Goal: Find specific page/section: Find specific page/section

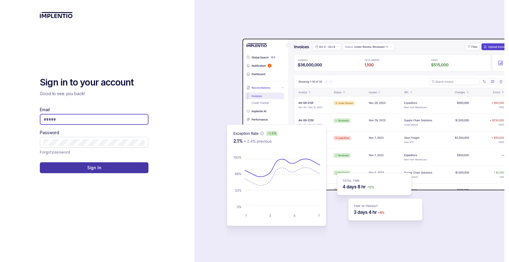
type input "**********"
click at [83, 170] on button "Sign In" at bounding box center [94, 167] width 109 height 11
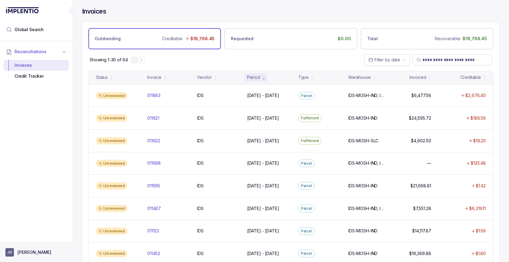
click at [27, 253] on p "[PERSON_NAME]" at bounding box center [34, 252] width 34 height 6
click at [49, 188] on div "Reconciliations Invoices Credit Tracker" at bounding box center [36, 139] width 72 height 197
click at [31, 30] on span "Global Search" at bounding box center [28, 30] width 29 height 6
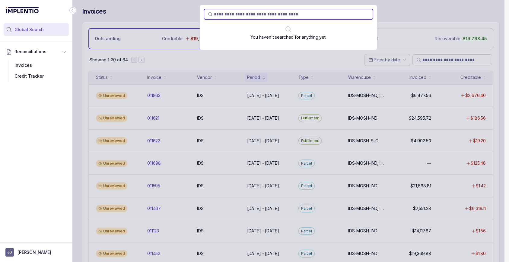
click at [35, 11] on icon at bounding box center [36, 11] width 5 height 4
click at [34, 9] on icon at bounding box center [21, 10] width 35 height 6
click at [28, 113] on div "Reconciliations Invoices Credit Tracker" at bounding box center [36, 139] width 72 height 197
click at [34, 71] on div "Credit Tracker" at bounding box center [36, 76] width 56 height 11
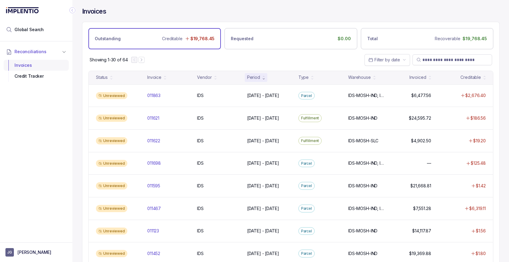
click at [31, 66] on div "Invoices" at bounding box center [36, 65] width 56 height 11
click at [32, 78] on div "Credit Tracker" at bounding box center [36, 76] width 56 height 11
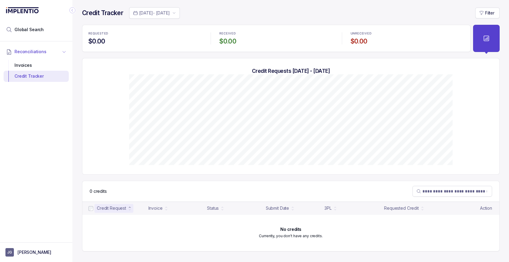
click at [32, 53] on span "Reconciliations" at bounding box center [30, 52] width 32 height 6
click at [40, 10] on div at bounding box center [36, 11] width 65 height 23
click at [73, 10] on icon "Collapse Icon" at bounding box center [72, 10] width 6 height 6
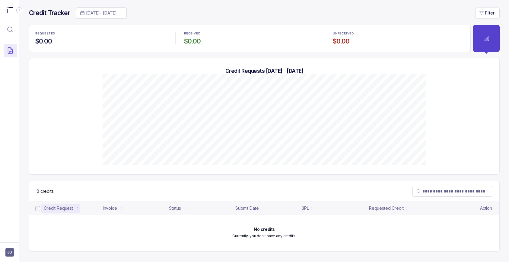
click at [488, 33] on button at bounding box center [486, 38] width 27 height 27
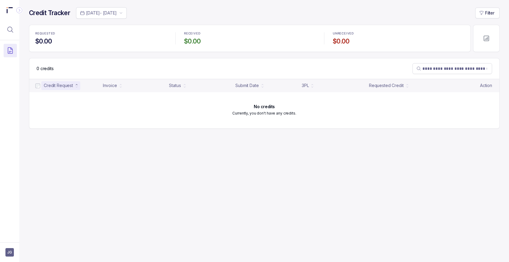
click at [490, 37] on icon at bounding box center [486, 38] width 7 height 7
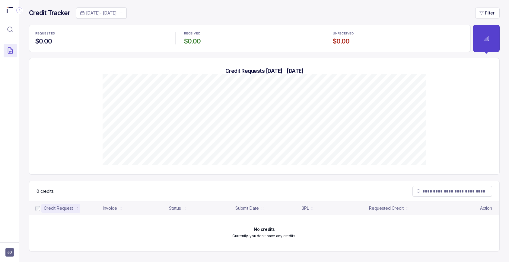
click at [10, 7] on icon at bounding box center [23, 7] width 30 height 1
click at [18, 8] on icon "Collapse Icon" at bounding box center [19, 10] width 6 height 6
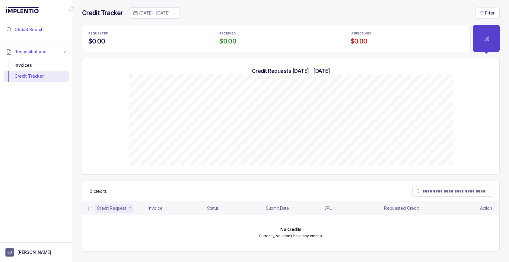
click at [24, 28] on span "Global Search" at bounding box center [28, 30] width 29 height 6
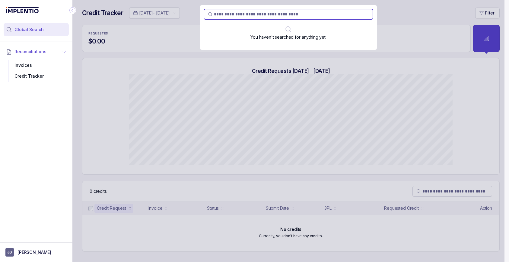
click at [30, 49] on span "Reconciliations" at bounding box center [30, 52] width 32 height 6
click at [16, 152] on div "Reconciliations Invoices Credit Tracker" at bounding box center [36, 139] width 72 height 197
click at [432, 15] on div "You haven't searched for anything yet." at bounding box center [288, 131] width 432 height 262
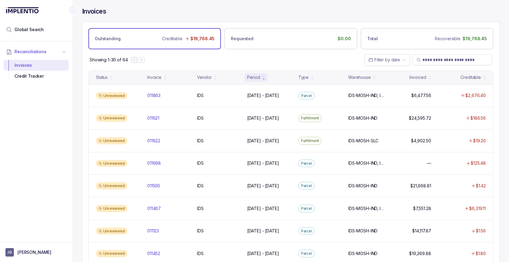
click at [60, 50] on li "Reconciliations" at bounding box center [33, 51] width 58 height 13
click at [49, 32] on li "Global Search" at bounding box center [36, 29] width 65 height 13
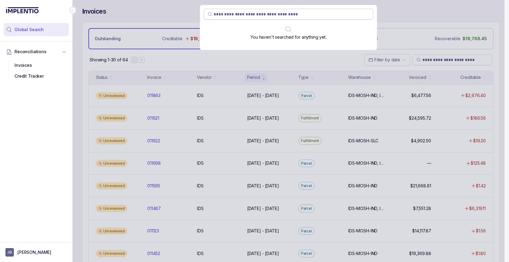
click at [270, 17] on input "search" at bounding box center [292, 14] width 156 height 6
click at [404, 23] on div "You haven't searched for anything yet." at bounding box center [288, 131] width 432 height 262
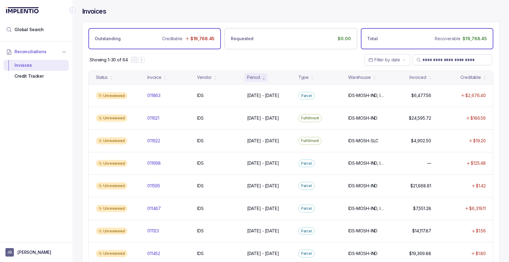
click at [426, 41] on div "Total Recoverable $19,768.45" at bounding box center [427, 38] width 132 height 21
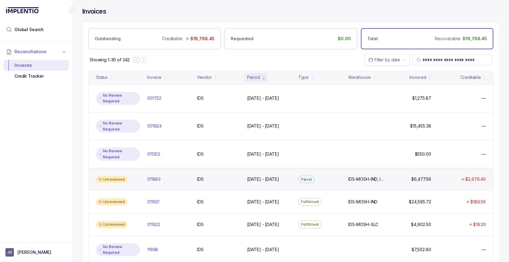
click at [483, 176] on p "$2,676.40" at bounding box center [475, 179] width 21 height 6
